Goal: Task Accomplishment & Management: Complete application form

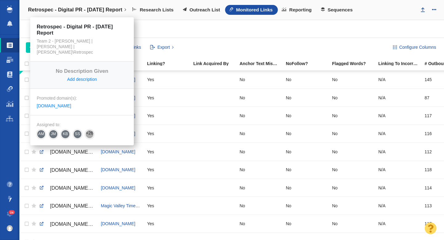
scroll to position [377, 0]
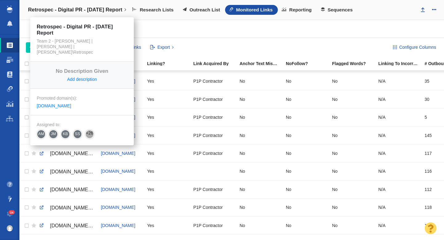
click at [82, 9] on h4 "Retrospec - Digital PR - [DATE] Report" at bounding box center [75, 10] width 94 height 6
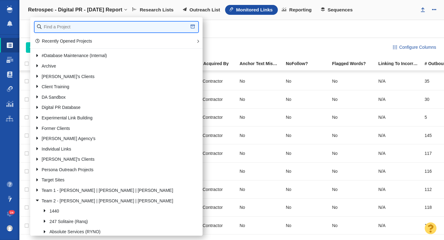
click at [68, 31] on input "text" at bounding box center [117, 27] width 164 height 11
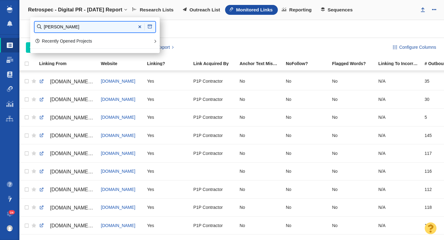
type input "john stev"
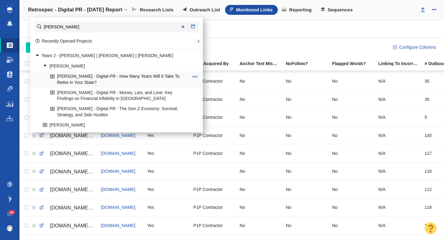
click at [106, 77] on link "[PERSON_NAME] - Digital PR - How Many Years Will It Take To Retire in Your Stat…" at bounding box center [120, 79] width 142 height 15
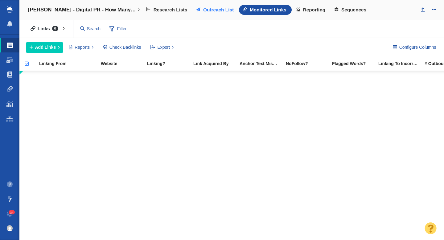
click at [207, 10] on span "Outreach List" at bounding box center [218, 10] width 31 height 6
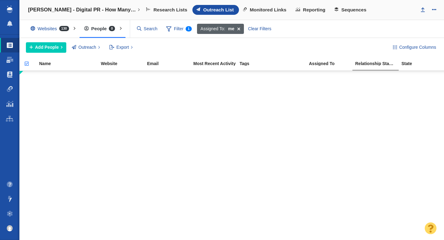
click at [238, 29] on span at bounding box center [239, 29] width 10 height 10
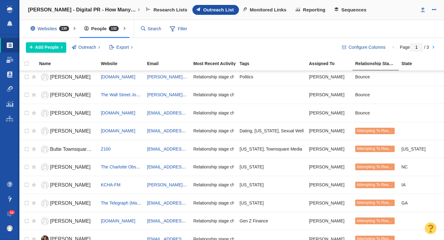
scroll to position [43, 0]
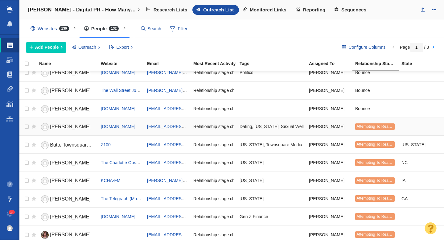
click at [68, 126] on span "Adriana Diaz" at bounding box center [70, 126] width 41 height 5
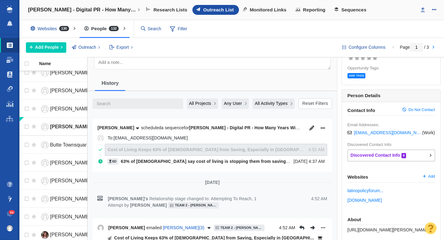
scroll to position [0, 0]
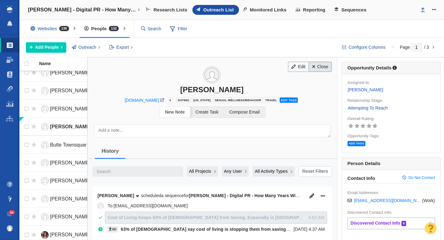
click at [321, 69] on link "Close" at bounding box center [320, 67] width 23 height 10
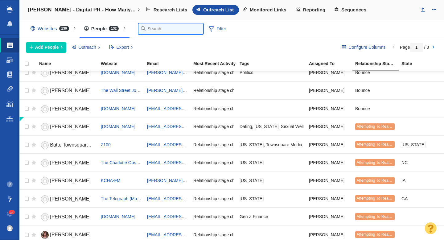
click at [153, 31] on input "text" at bounding box center [170, 28] width 65 height 11
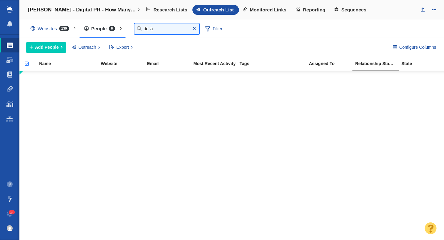
click at [165, 29] on input "della" at bounding box center [166, 28] width 65 height 11
type input "d"
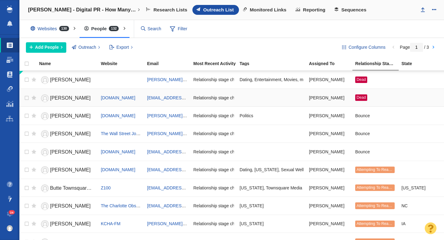
click at [59, 97] on span "Annie Lane" at bounding box center [70, 97] width 41 height 5
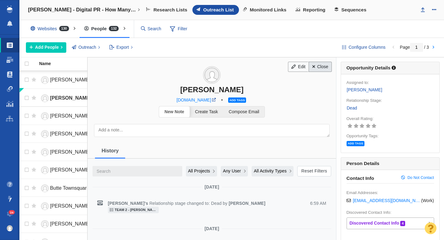
click at [320, 63] on link "Close" at bounding box center [320, 67] width 23 height 10
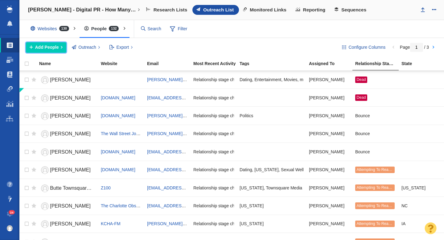
click at [53, 45] on span "Add People" at bounding box center [47, 47] width 24 height 6
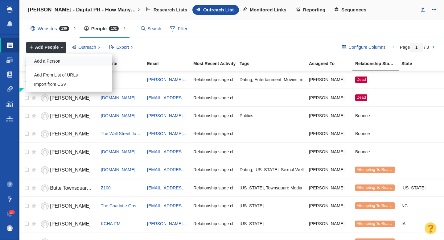
click at [60, 63] on div "Add a Person" at bounding box center [69, 61] width 86 height 10
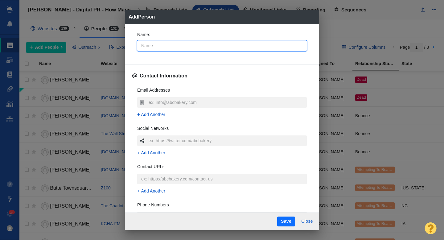
type input "D"
type textarea "x"
type input "De"
type textarea "x"
type input "Del"
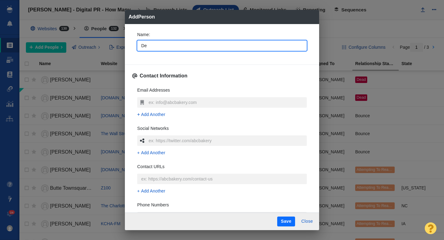
type textarea "x"
type input "Dell"
type textarea "x"
type input "Della"
type textarea "x"
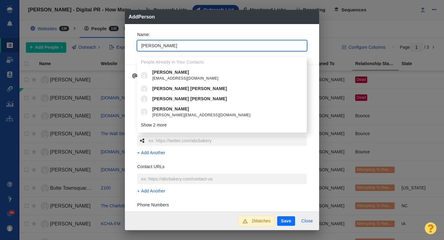
type input "Della"
type textarea "x"
click at [177, 71] on p "Della Gladieux" at bounding box center [226, 72] width 148 height 6
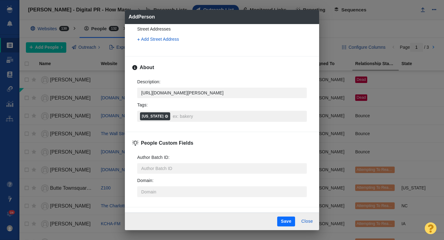
scroll to position [222, 0]
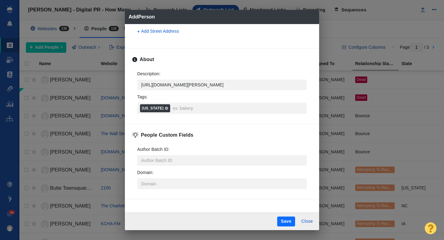
click at [287, 221] on button "Save" at bounding box center [286, 222] width 18 height 10
type textarea "x"
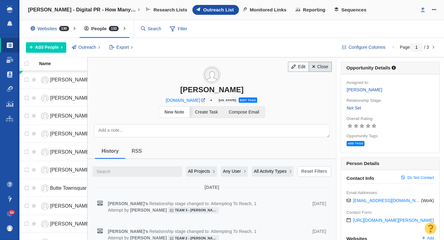
click at [320, 68] on link "Close" at bounding box center [320, 67] width 23 height 10
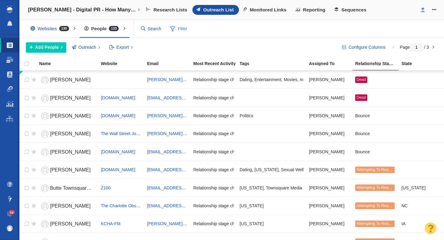
click at [184, 31] on span "Filter" at bounding box center [179, 29] width 25 height 12
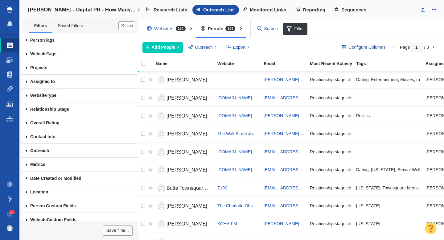
click at [27, 81] on span at bounding box center [27, 82] width 10 height 14
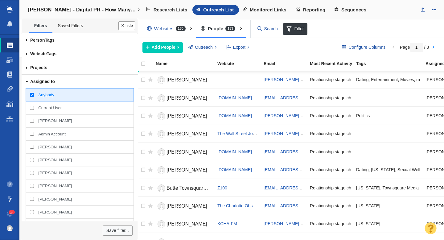
click at [32, 122] on input "[PERSON_NAME]" at bounding box center [32, 121] width 4 height 4
checkbox input "true"
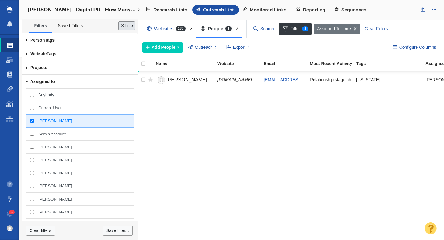
click at [129, 24] on button "Done" at bounding box center [126, 25] width 17 height 9
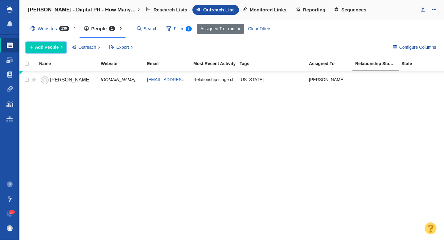
click at [49, 45] on span "Add People" at bounding box center [47, 47] width 24 height 6
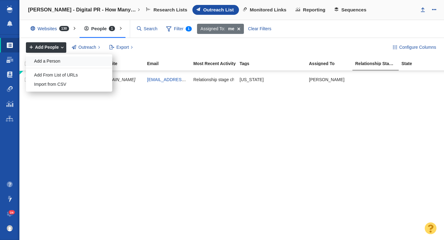
click at [65, 60] on div "Add a Person" at bounding box center [69, 61] width 86 height 10
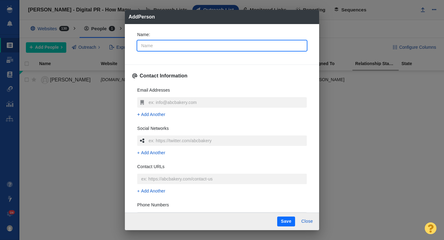
type input "B"
type textarea "x"
type input "B."
type textarea "x"
type input "B.t"
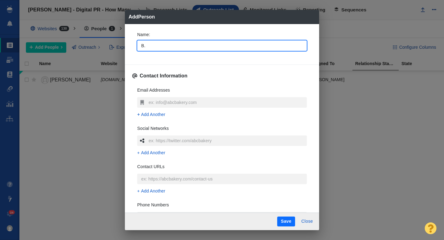
type textarea "x"
type input "B.t."
type textarea "x"
type input "B.t"
type textarea "x"
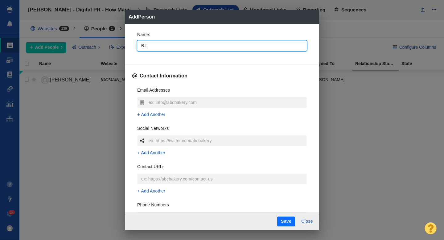
type input "B."
type textarea "x"
type input "B.T"
type textarea "x"
type input "B.T."
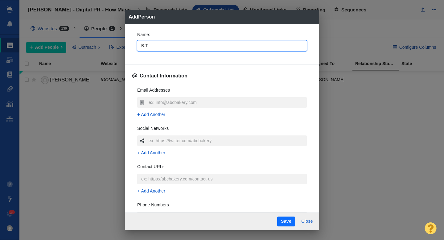
type textarea "x"
type input "B.T"
type textarea "x"
type input "B."
type textarea "x"
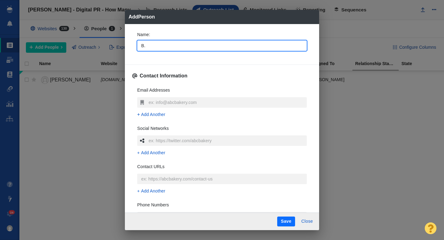
type input "B"
type textarea "x"
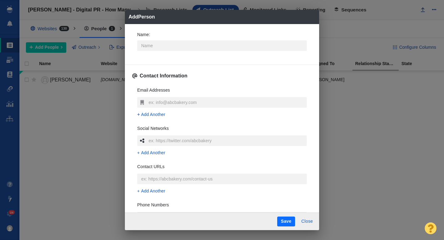
type textarea "x"
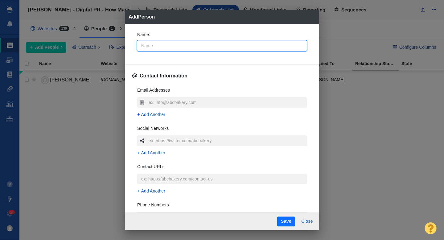
type input "B"
type textarea "x"
type input "B."
type textarea "x"
type input "B.T."
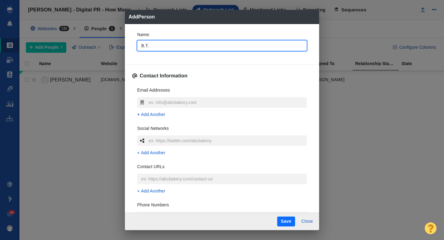
type textarea "x"
type input "B.T."
click at [129, 62] on div "Name : B.T. Contact Information Email Addresses Add Another Social Networks Add…" at bounding box center [222, 118] width 194 height 189
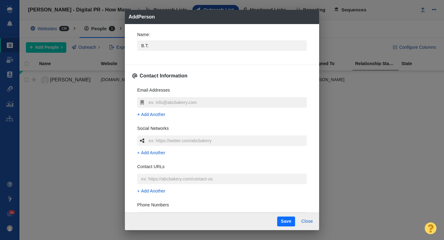
click at [154, 103] on input "text" at bounding box center [227, 102] width 160 height 10
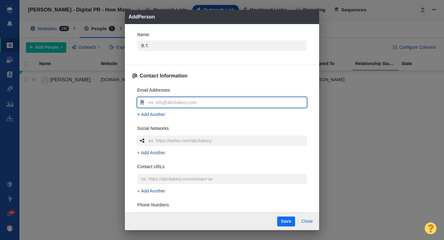
type input "publisher@thegeorgiasun.com"
type textarea "x"
type input "publisher@thegeorgiasun.com"
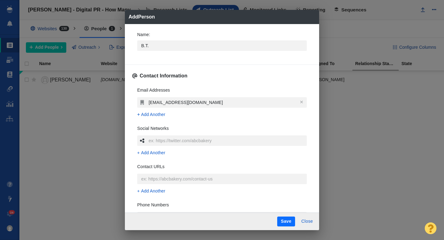
click at [130, 97] on div "Name : B.T. Contact Information Email Addresses publisher@thegeorgiasun.com Add…" at bounding box center [222, 118] width 194 height 189
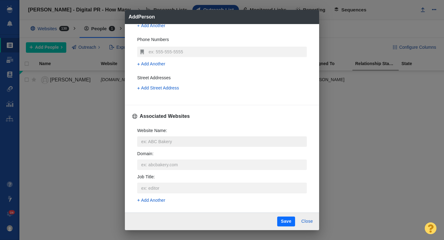
scroll to position [166, 0]
click at [148, 140] on input "Website Name :" at bounding box center [222, 141] width 170 height 10
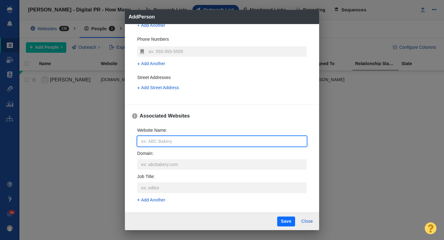
type input "t"
type textarea "x"
type input "th"
type textarea "x"
type input "the"
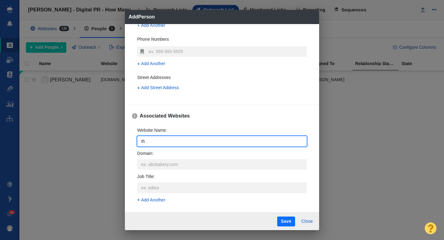
type textarea "x"
type input "theg"
type textarea "x"
type input "thege"
type textarea "x"
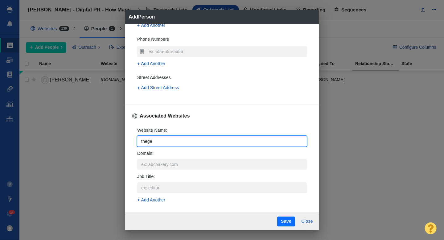
type input "thegeo"
type textarea "x"
type input "thegeor"
type textarea "x"
type input "thegeorg"
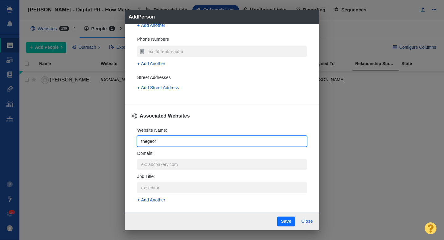
type textarea "x"
type input "thegeorgi"
type textarea "x"
type input "thegeorgia"
type textarea "x"
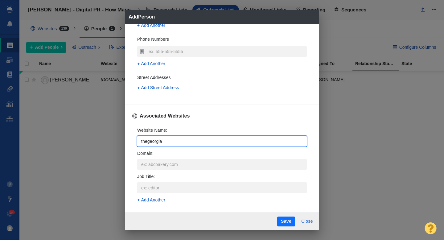
type input "thegeorgias"
type textarea "x"
type input "thegeorgiasu"
type textarea "x"
type input "thegeorgiasun"
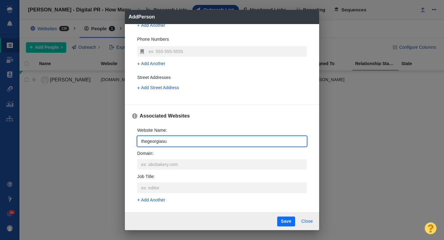
type textarea "x"
type input "thegeorgiasun."
type textarea "x"
type input "thegeorgiasun.c"
type textarea "x"
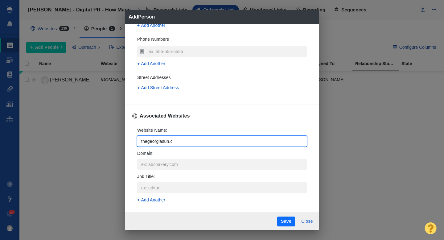
type input "thegeorgiasun.co"
type textarea "x"
type input "thegeorgiasun.com"
type textarea "x"
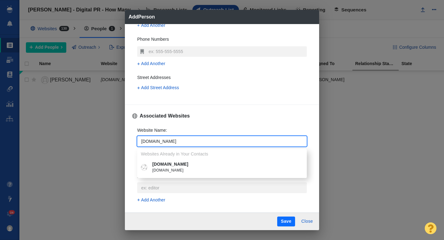
type input "thegeorgiasun.com"
click at [160, 165] on p "thegeorgiasun.com" at bounding box center [226, 164] width 148 height 6
type textarea "x"
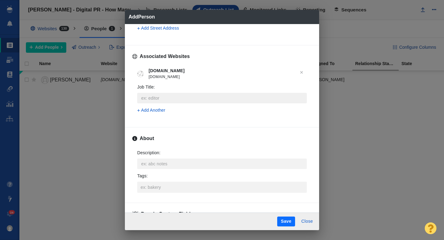
scroll to position [232, 0]
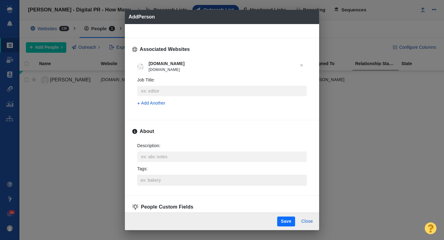
click at [159, 176] on input "Tags :" at bounding box center [222, 180] width 166 height 11
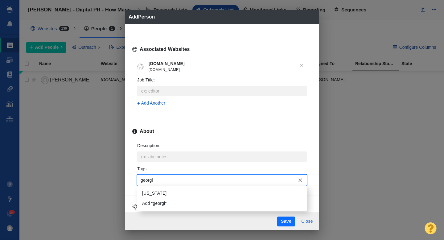
type input "georgia"
click at [161, 195] on li "Georgia" at bounding box center [222, 193] width 170 height 10
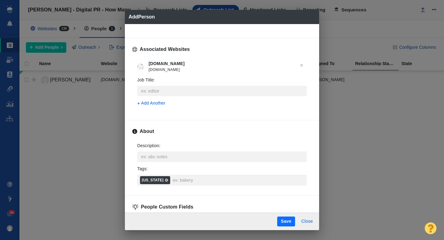
click at [283, 223] on button "Save" at bounding box center [286, 222] width 18 height 10
type textarea "x"
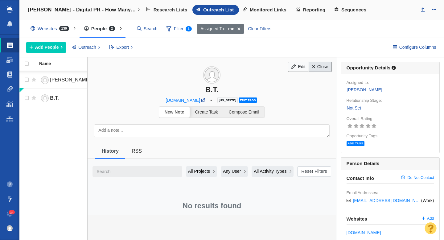
click at [321, 69] on link "Close" at bounding box center [320, 67] width 23 height 10
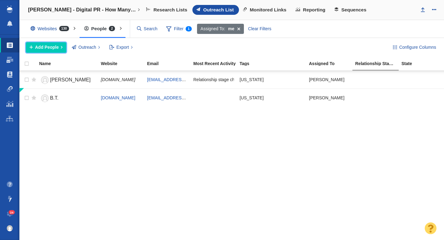
click at [51, 46] on span "Add People" at bounding box center [47, 47] width 24 height 6
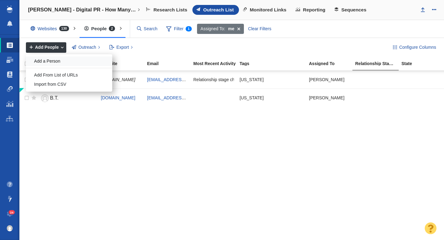
click at [58, 60] on div "Add a Person" at bounding box center [69, 61] width 86 height 10
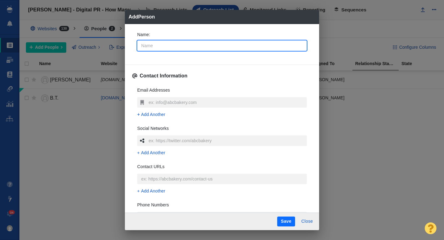
type input "D"
type textarea "x"
type input "De"
type textarea "x"
type input "Dee"
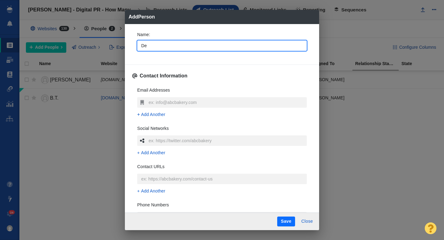
type textarea "x"
type input "De"
type textarea "x"
type input "D"
type textarea "x"
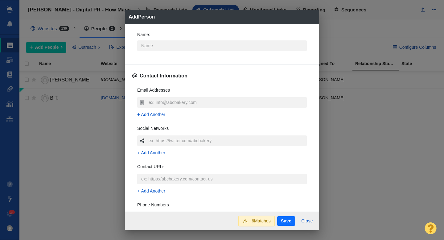
type textarea "x"
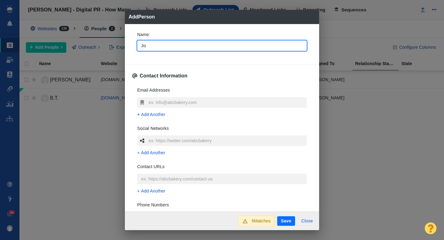
type input "Jos"
type textarea "x"
type input "Josie"
type textarea "x"
type input "Josie"
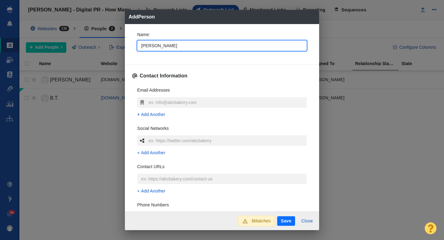
click at [133, 52] on div "Name : Josie" at bounding box center [221, 43] width 179 height 33
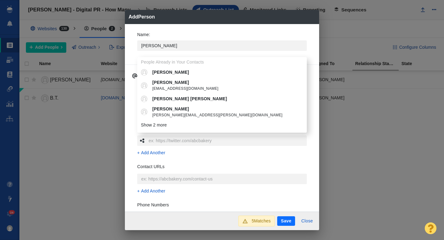
click at [133, 58] on div "Name : Josie People Already in Your Contacts Josie Josie Badger jbadger@raisece…" at bounding box center [221, 43] width 179 height 33
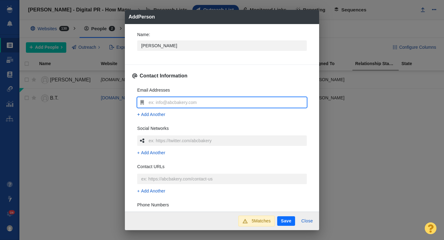
click at [156, 102] on input "text" at bounding box center [227, 102] width 160 height 10
type input "josephine.cox@hotmail.com"
type textarea "x"
type input "josephine.cox@hotmail.com"
click at [131, 109] on div "Name : Josie Contact Information Email Addresses josephine.cox@hotmail.com Add …" at bounding box center [222, 118] width 194 height 188
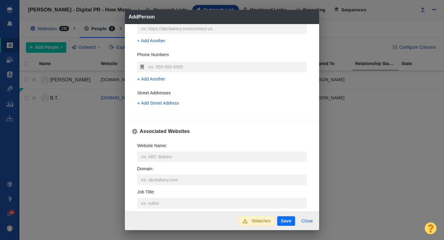
scroll to position [153, 0]
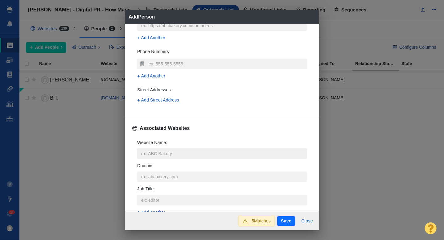
click at [149, 152] on input "Website Name :" at bounding box center [222, 153] width 170 height 10
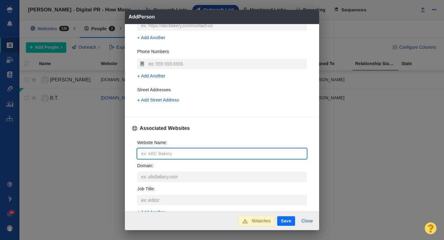
type input "f"
type textarea "x"
type input "fo"
type textarea "x"
type input "for"
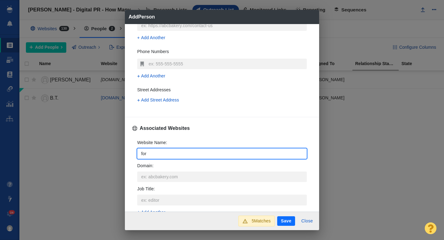
type textarea "x"
type input "forb"
type textarea "x"
type input "forbe"
type textarea "x"
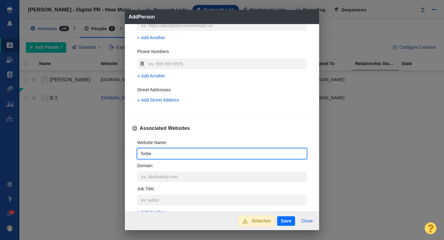
type input "forbes"
type textarea "x"
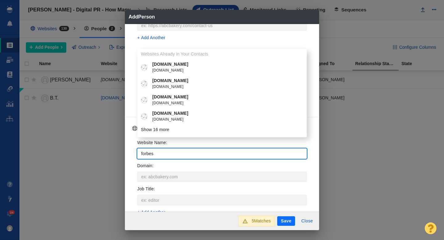
type input "forbes."
type textarea "x"
type input "forbes.c"
type textarea "x"
type input "forbes.co"
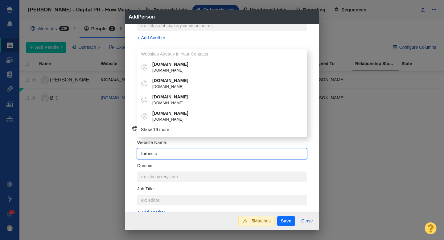
type textarea "x"
type input "forbes.com"
type textarea "x"
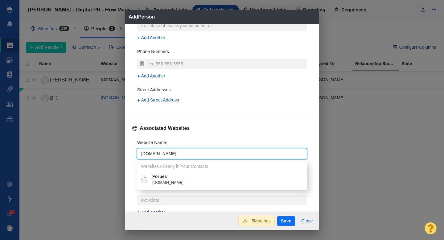
type input "forbes.com"
click at [164, 178] on p "Forbes" at bounding box center [226, 176] width 148 height 6
type textarea "x"
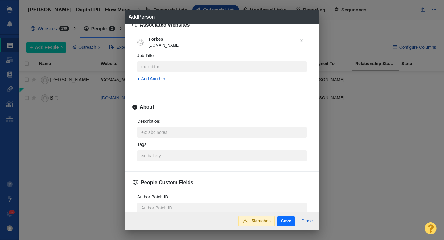
scroll to position [257, 0]
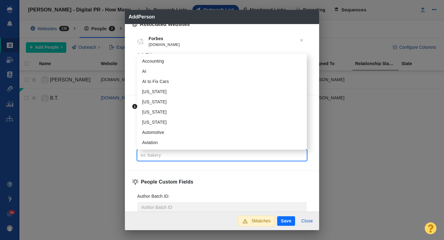
click at [158, 155] on input "Tags :" at bounding box center [222, 155] width 166 height 11
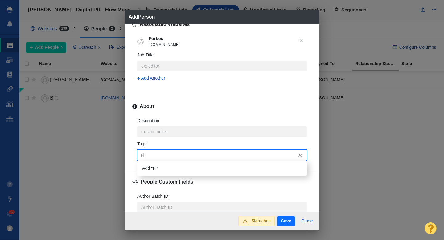
type input "F"
type input "Business"
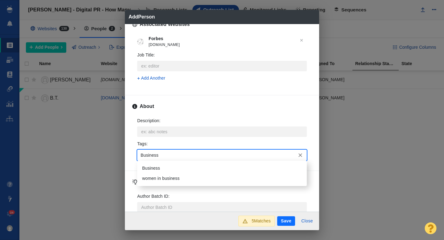
click at [160, 168] on li "Business" at bounding box center [222, 168] width 170 height 10
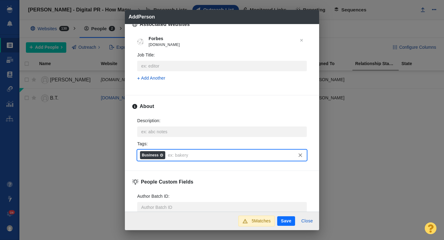
click at [285, 222] on button "Save" at bounding box center [286, 221] width 18 height 10
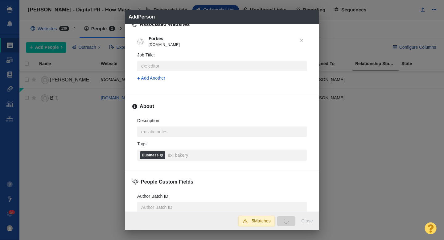
type textarea "x"
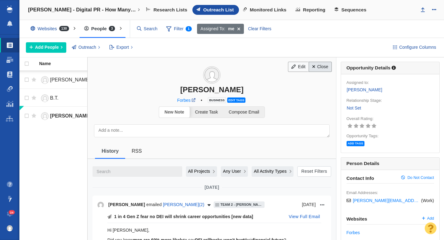
click at [314, 69] on link "Close" at bounding box center [320, 67] width 23 height 10
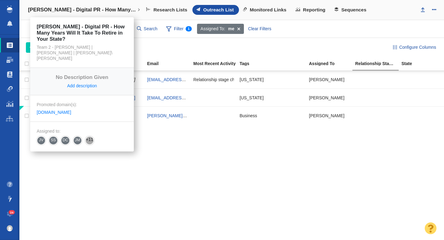
click at [75, 11] on h4 "[PERSON_NAME] - Digital PR - How Many Years Will It Take To Retire in Your Stat…" at bounding box center [82, 10] width 108 height 6
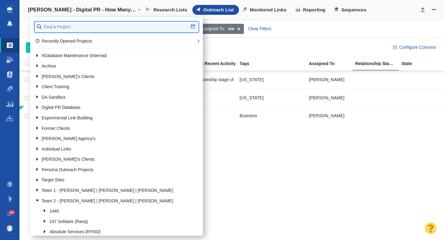
click at [70, 27] on input "text" at bounding box center [117, 27] width 164 height 11
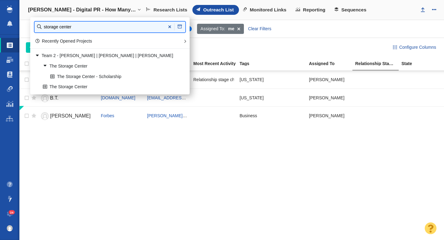
click at [77, 26] on input "storage center" at bounding box center [110, 27] width 151 height 11
type input "t"
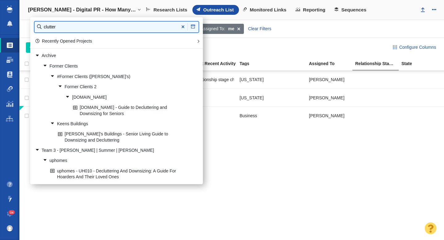
click at [76, 28] on input "clutter" at bounding box center [117, 27] width 164 height 11
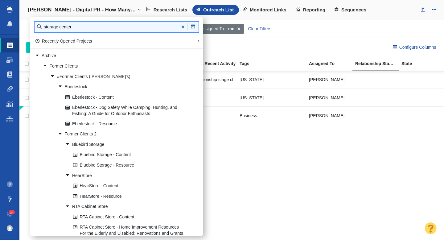
type input "storage center"
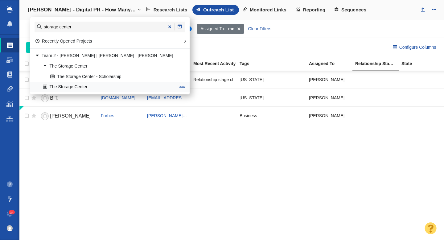
click at [78, 88] on link "The Storage Center" at bounding box center [109, 87] width 136 height 10
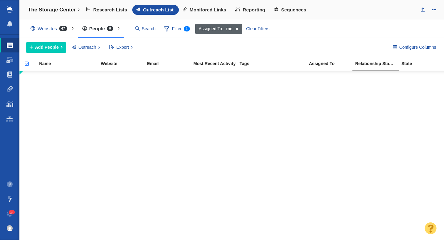
click at [238, 29] on span at bounding box center [237, 29] width 10 height 10
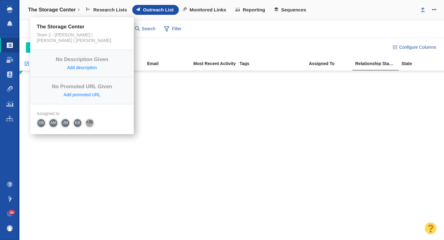
click at [57, 9] on h4 "The Storage Center" at bounding box center [52, 10] width 48 height 6
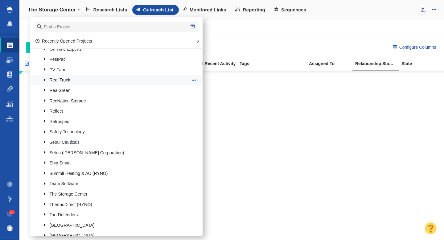
scroll to position [537, 0]
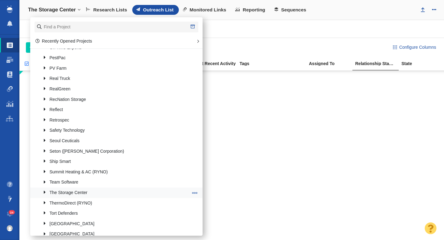
click at [43, 191] on link at bounding box center [43, 193] width 8 height 8
click at [72, 201] on link "The Storage Center - Scholarship" at bounding box center [119, 203] width 141 height 10
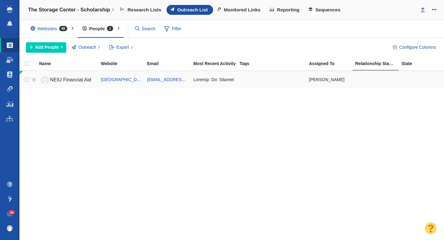
click at [63, 80] on span "NEIU Financial Aid" at bounding box center [70, 79] width 41 height 5
